Goal: Transaction & Acquisition: Book appointment/travel/reservation

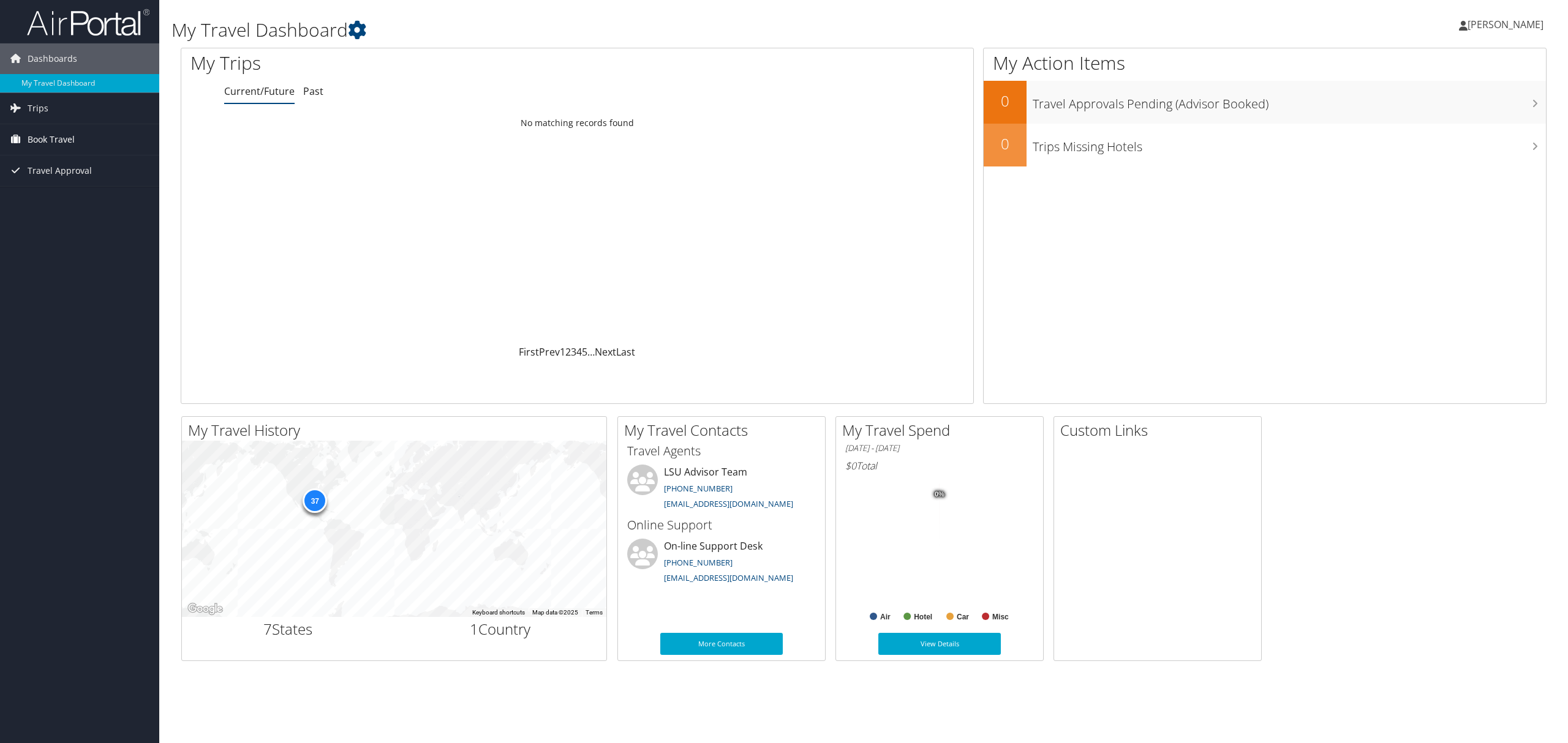
click at [58, 140] on span "Book Travel" at bounding box center [51, 140] width 47 height 31
click at [72, 183] on link "Book/Manage Online Trips" at bounding box center [79, 182] width 160 height 18
click at [76, 183] on link "Book/Manage Online Trips" at bounding box center [79, 182] width 160 height 18
